Goal: Check status: Check status

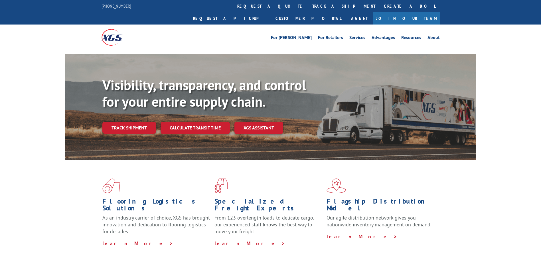
click at [139, 122] on link "Track shipment" at bounding box center [129, 128] width 54 height 12
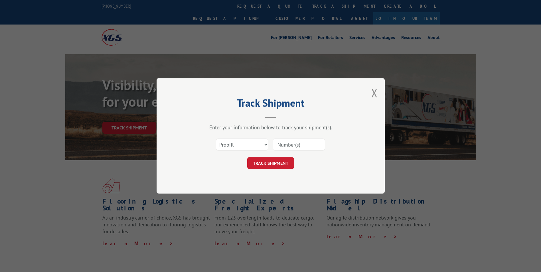
click at [289, 144] on input at bounding box center [299, 145] width 52 height 12
paste input "16137797"
type input "16137797"
click at [272, 163] on button "TRACK SHIPMENT" at bounding box center [270, 163] width 47 height 12
